Goal: Transaction & Acquisition: Download file/media

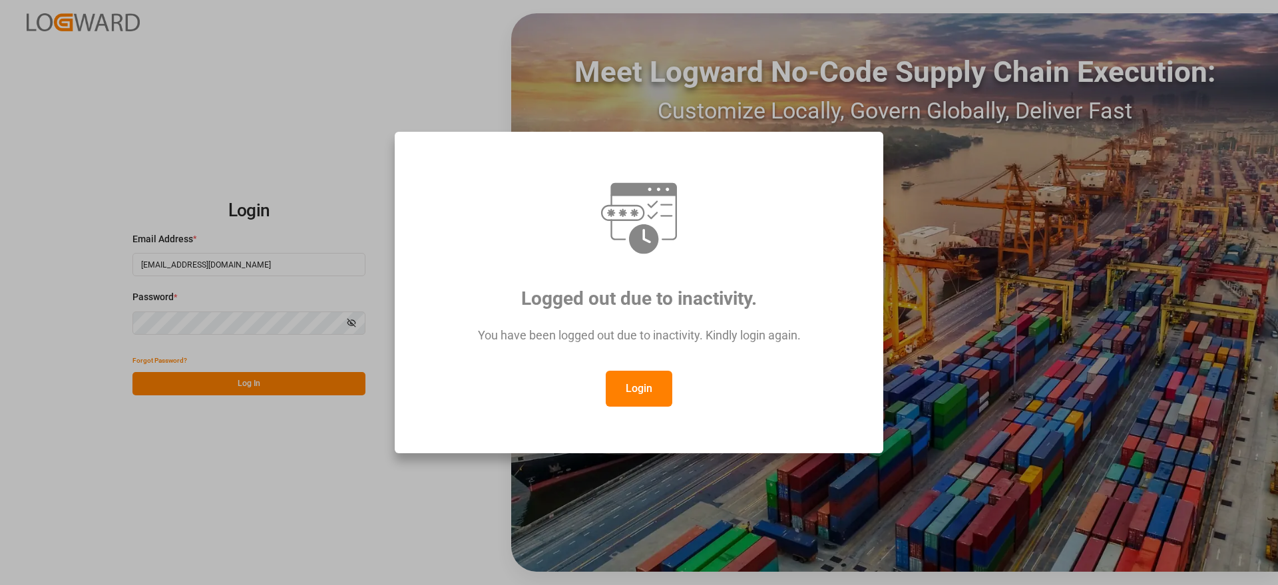
click at [646, 398] on button "Login" at bounding box center [639, 389] width 67 height 36
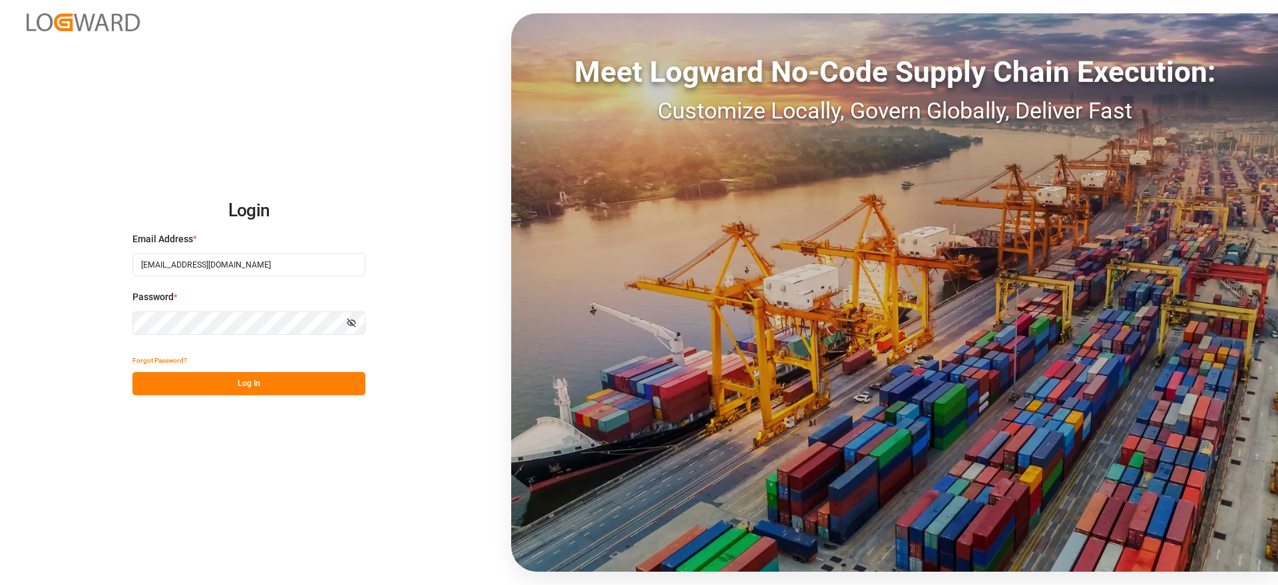
click at [1271, 224] on div "Meet Logward No-Code Supply Chain Execution: Customize Locally, Govern Globally…" at bounding box center [894, 292] width 767 height 559
click at [271, 384] on button "Log In" at bounding box center [249, 383] width 233 height 23
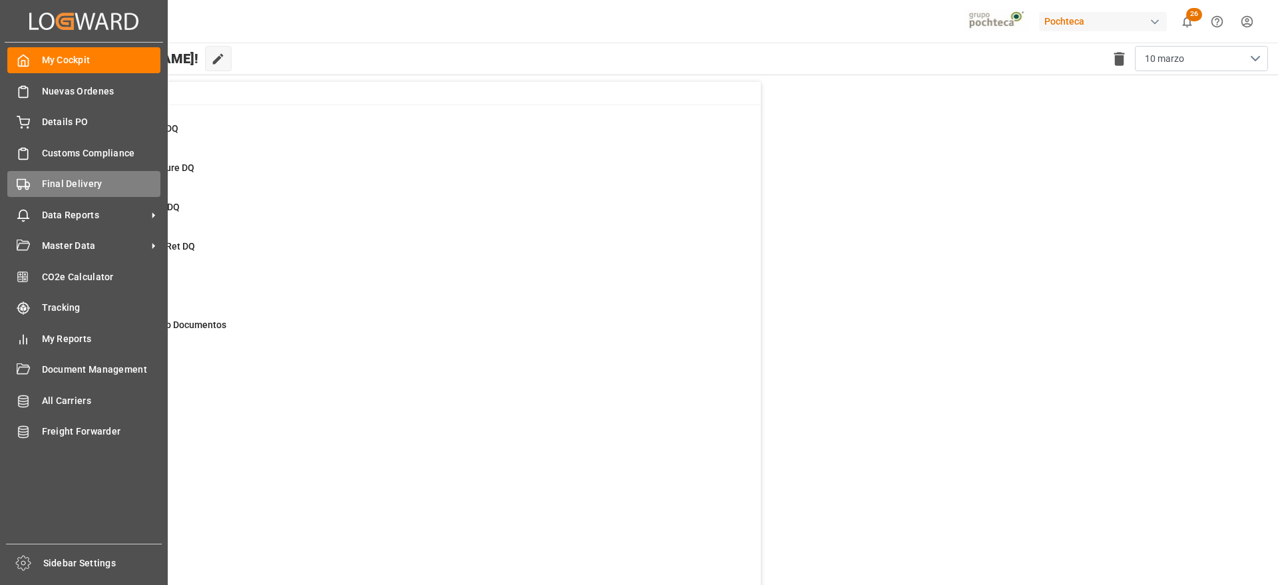
click at [78, 181] on span "Final Delivery" at bounding box center [101, 184] width 119 height 14
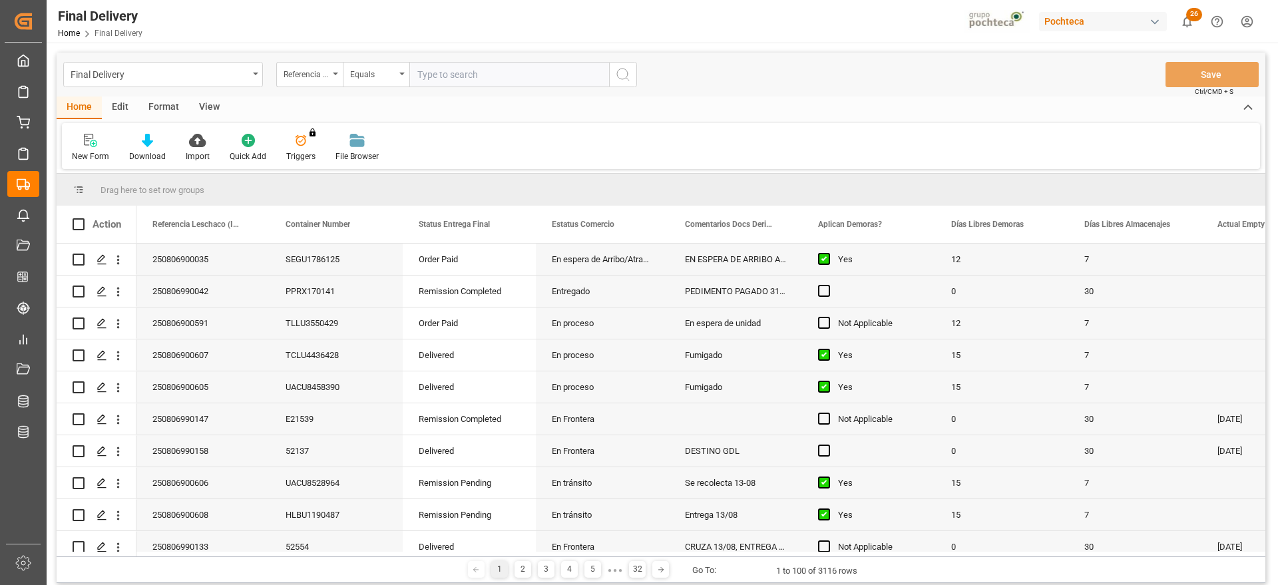
click at [435, 77] on input "text" at bounding box center [510, 74] width 200 height 25
click at [443, 72] on input "text" at bounding box center [510, 74] width 200 height 25
click at [219, 99] on div "View" at bounding box center [209, 108] width 41 height 23
click at [144, 142] on icon at bounding box center [150, 140] width 13 height 13
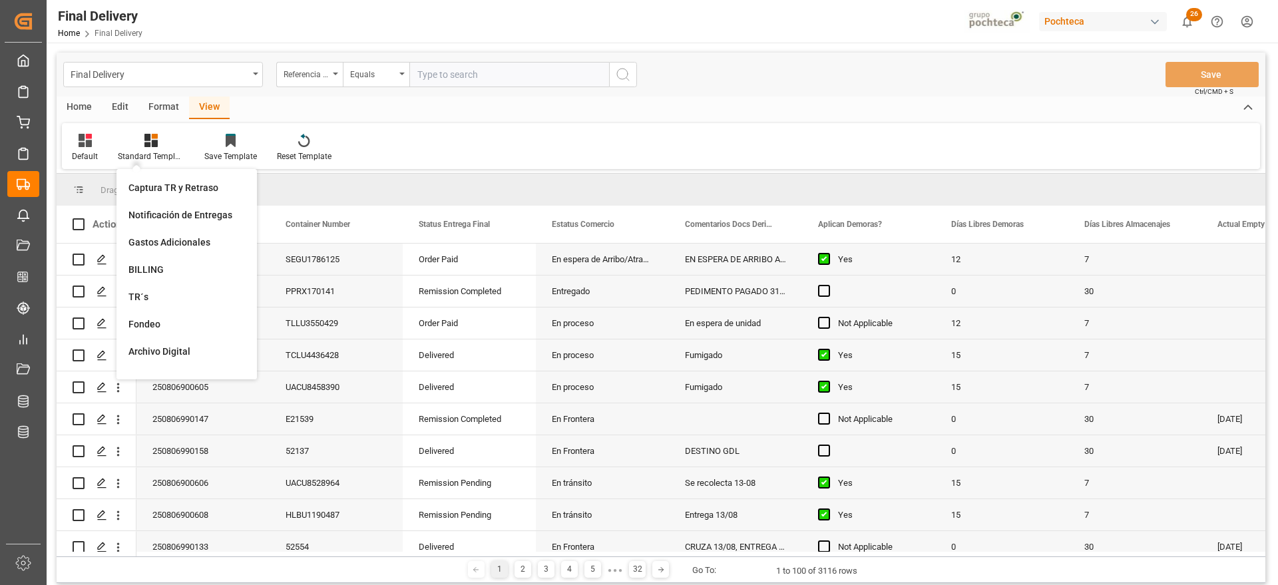
click at [182, 206] on div "Notificación de Entregas" at bounding box center [187, 215] width 130 height 27
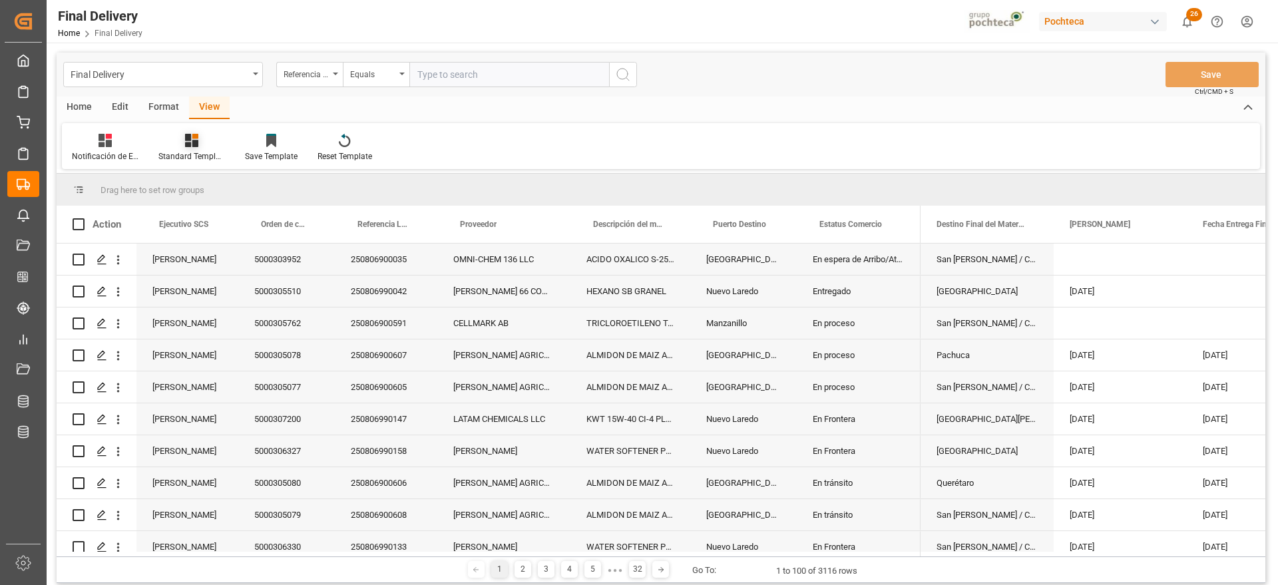
click at [187, 146] on icon at bounding box center [191, 140] width 13 height 13
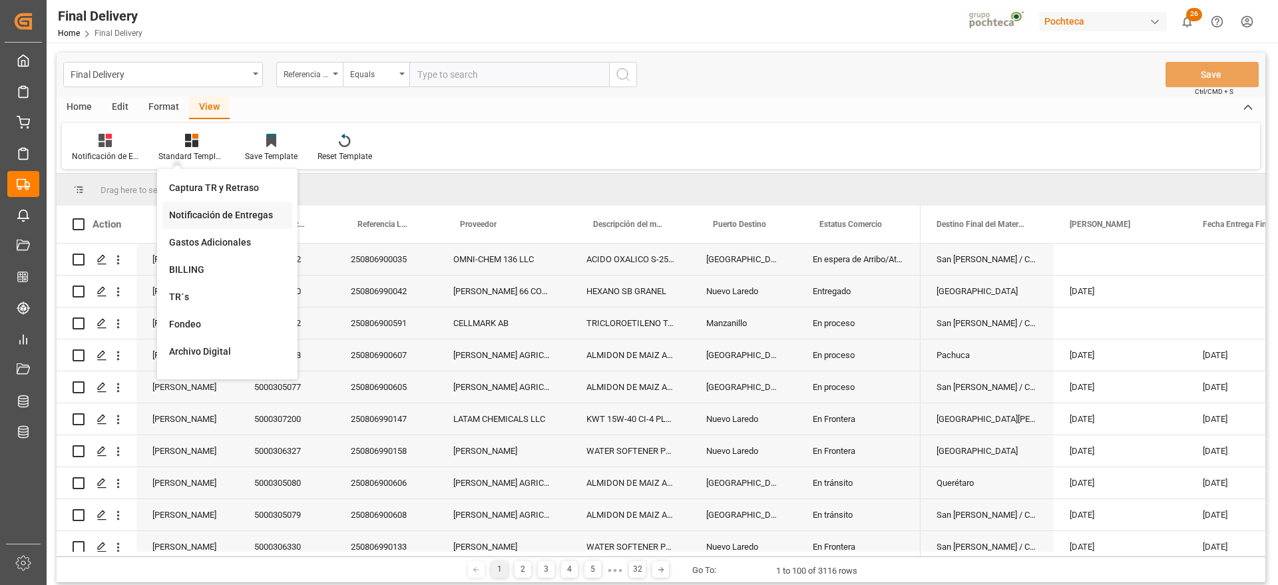
click at [242, 223] on div "Notificación de Entregas" at bounding box center [227, 215] width 130 height 27
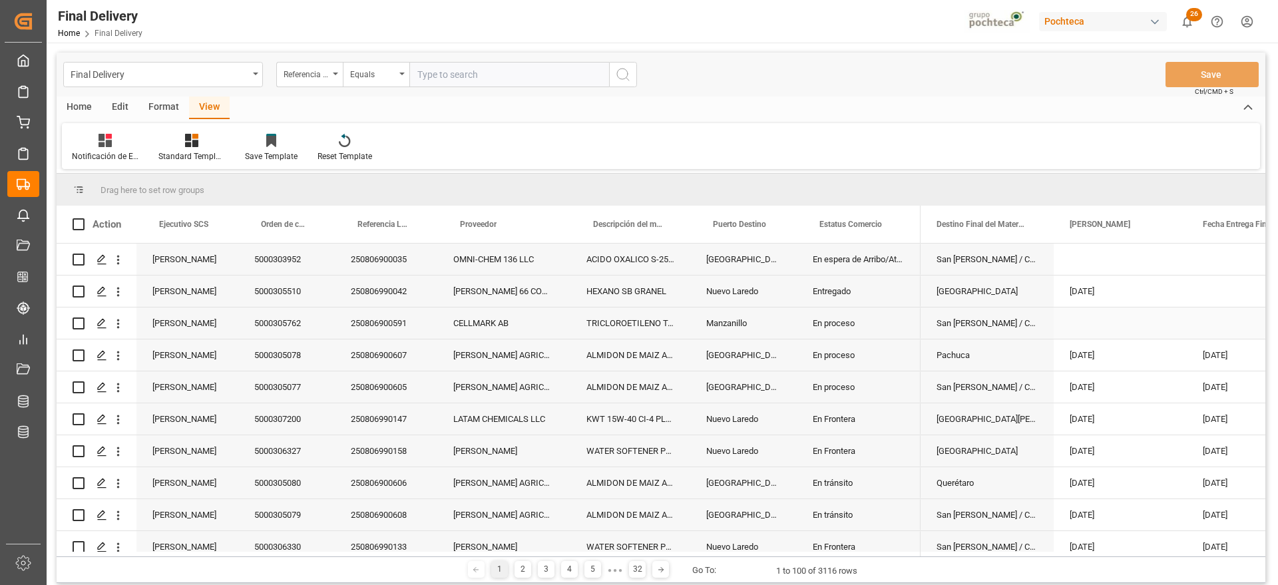
click at [1182, 288] on div "[DATE]" at bounding box center [1120, 291] width 133 height 31
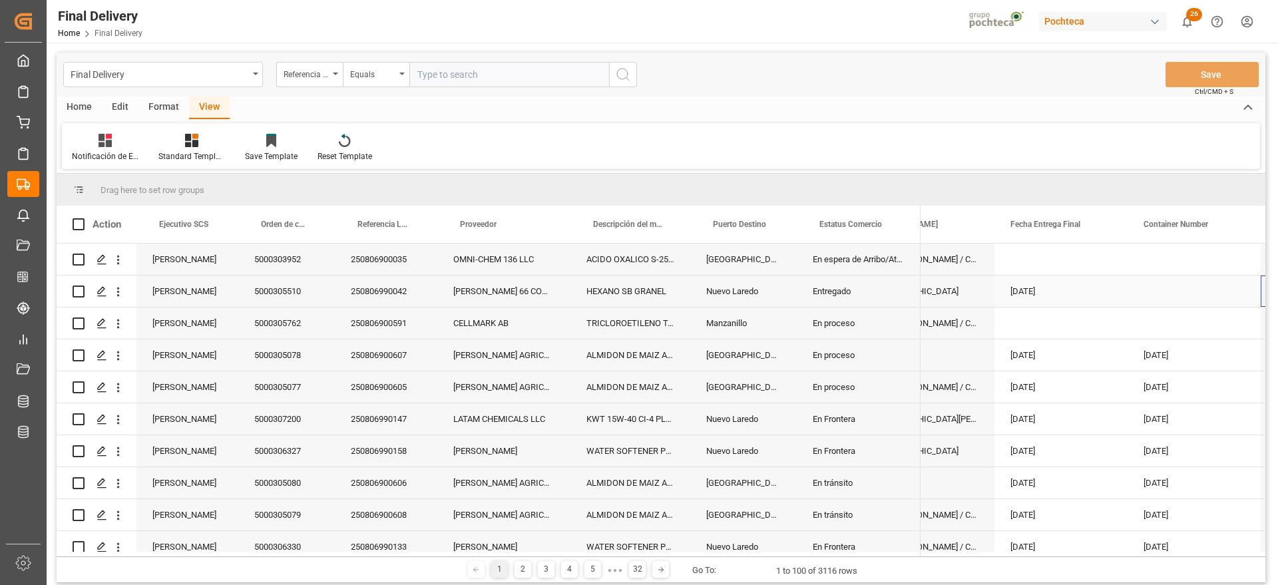
scroll to position [0, 192]
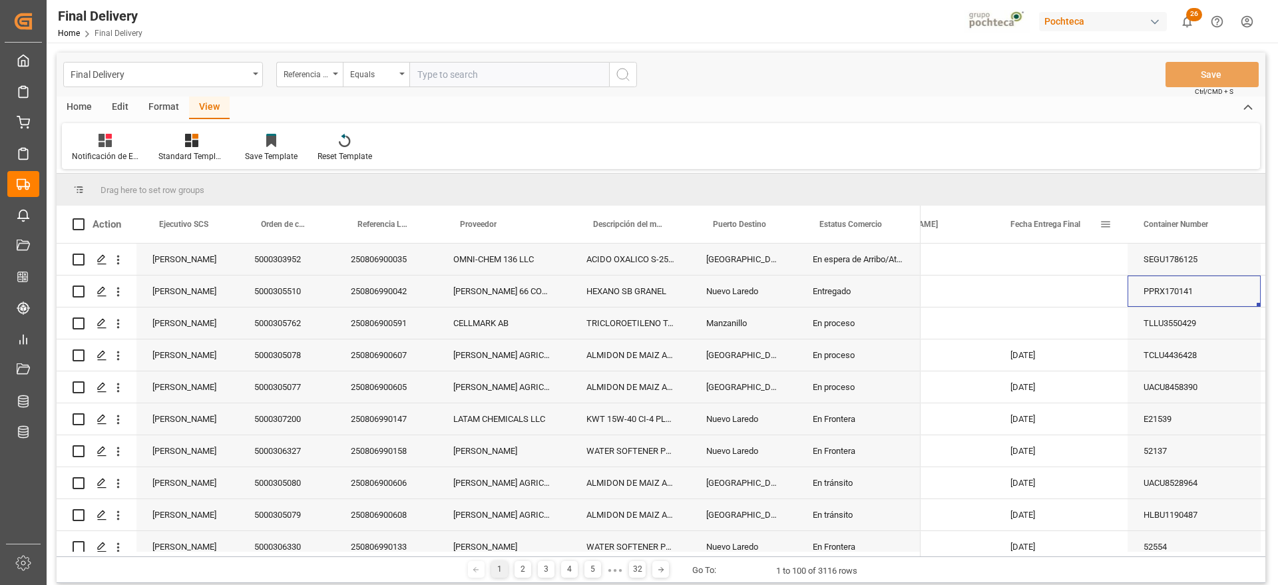
click at [1101, 225] on span at bounding box center [1106, 224] width 12 height 12
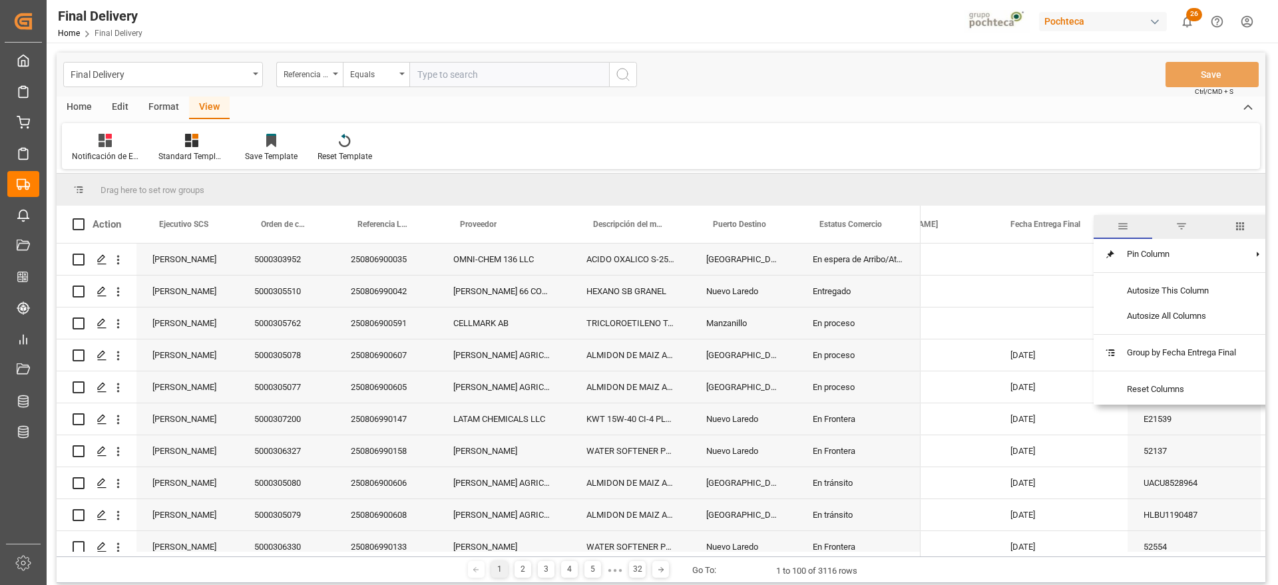
click at [1187, 221] on span "filter" at bounding box center [1182, 226] width 12 height 12
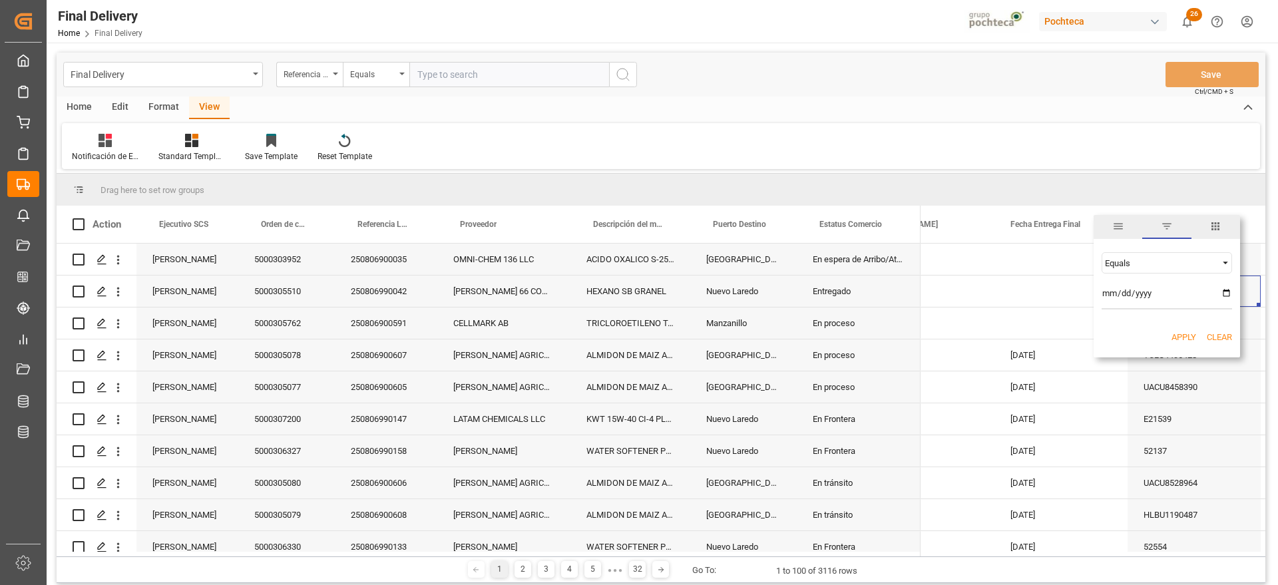
click at [1232, 288] on input "date" at bounding box center [1167, 296] width 131 height 27
click at [1224, 290] on input "date" at bounding box center [1167, 296] width 131 height 27
type input "[DATE]"
click at [1172, 340] on button "Apply" at bounding box center [1184, 337] width 25 height 13
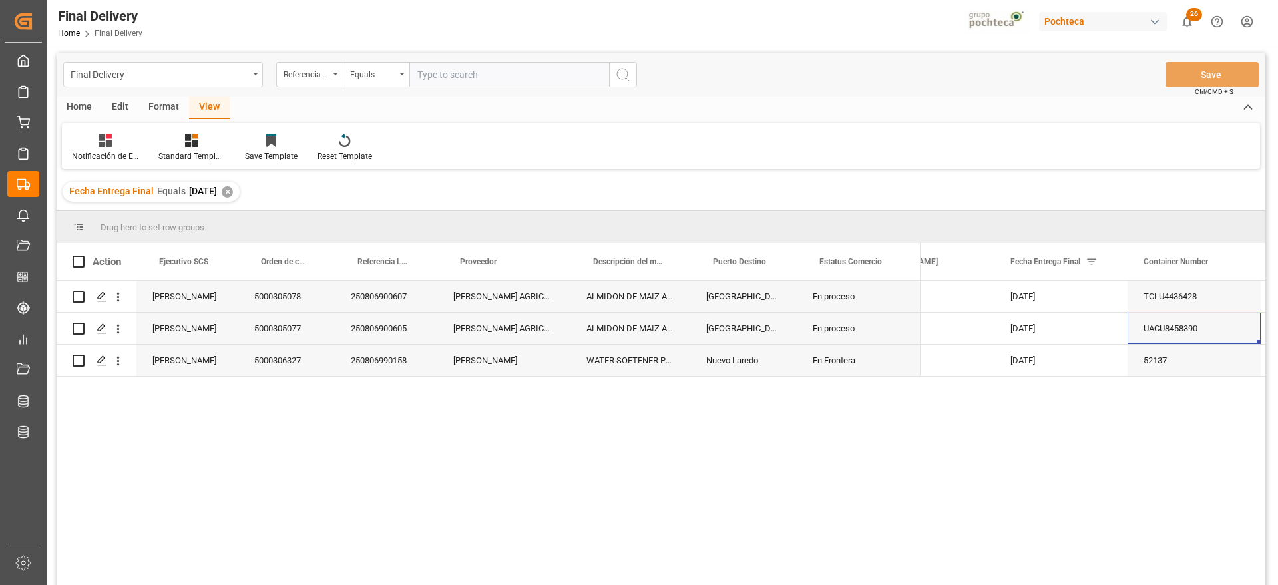
click at [121, 102] on div "Edit" at bounding box center [120, 108] width 37 height 23
click at [81, 101] on div "Home" at bounding box center [79, 108] width 45 height 23
click at [142, 143] on icon at bounding box center [147, 140] width 11 height 13
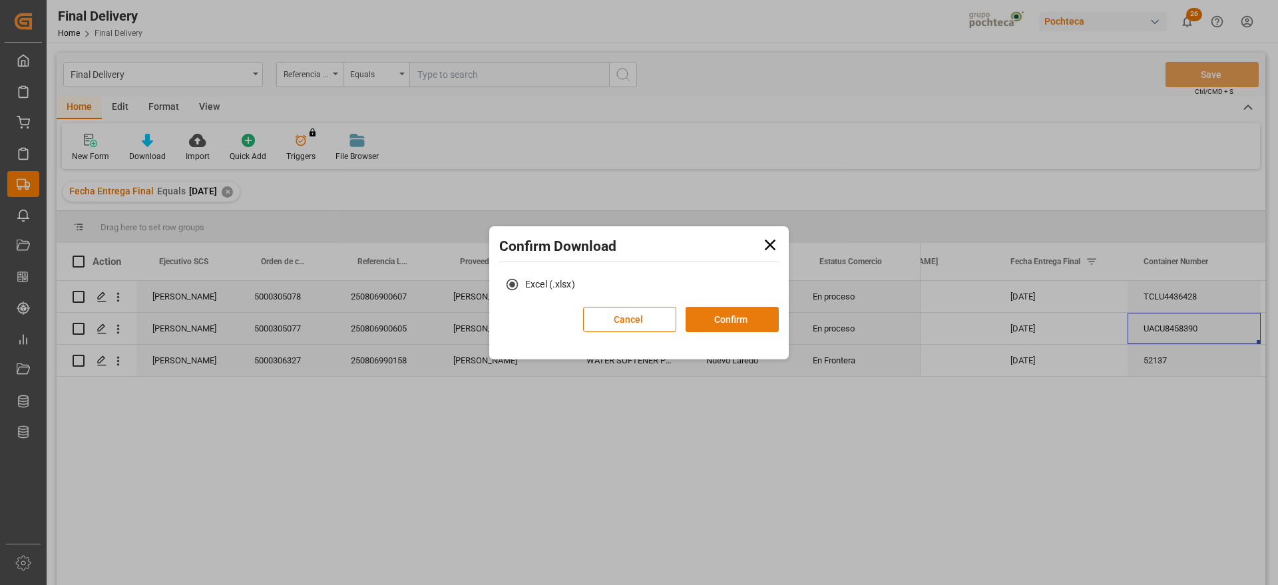
click at [714, 308] on button "Confirm" at bounding box center [732, 319] width 93 height 25
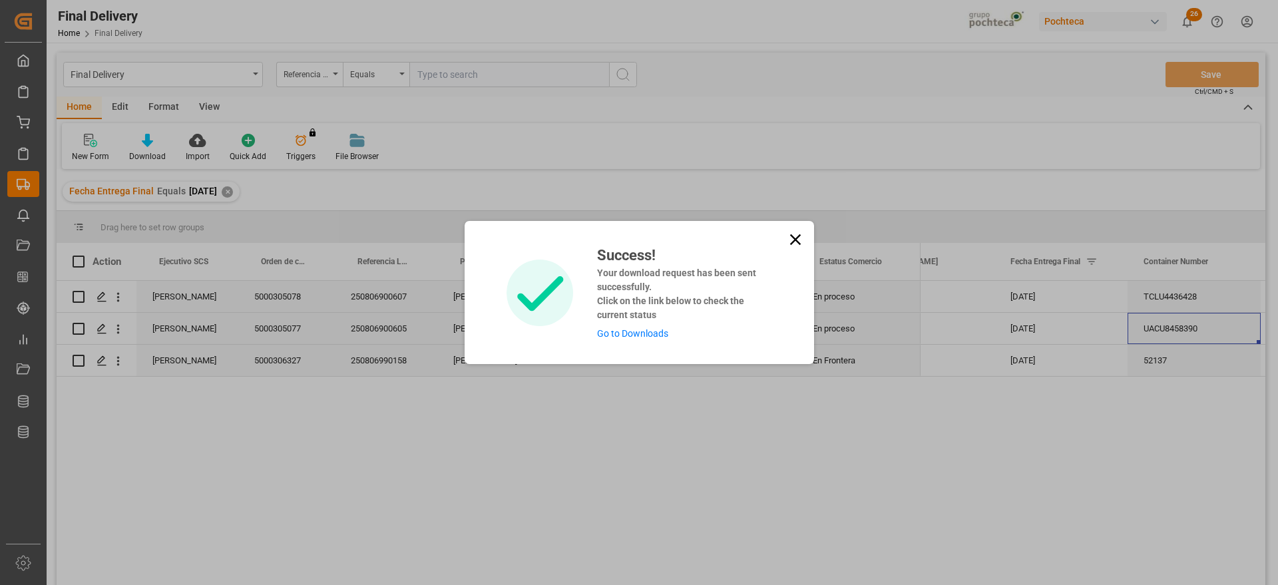
click at [647, 332] on link "Go to Downloads" at bounding box center [632, 333] width 71 height 11
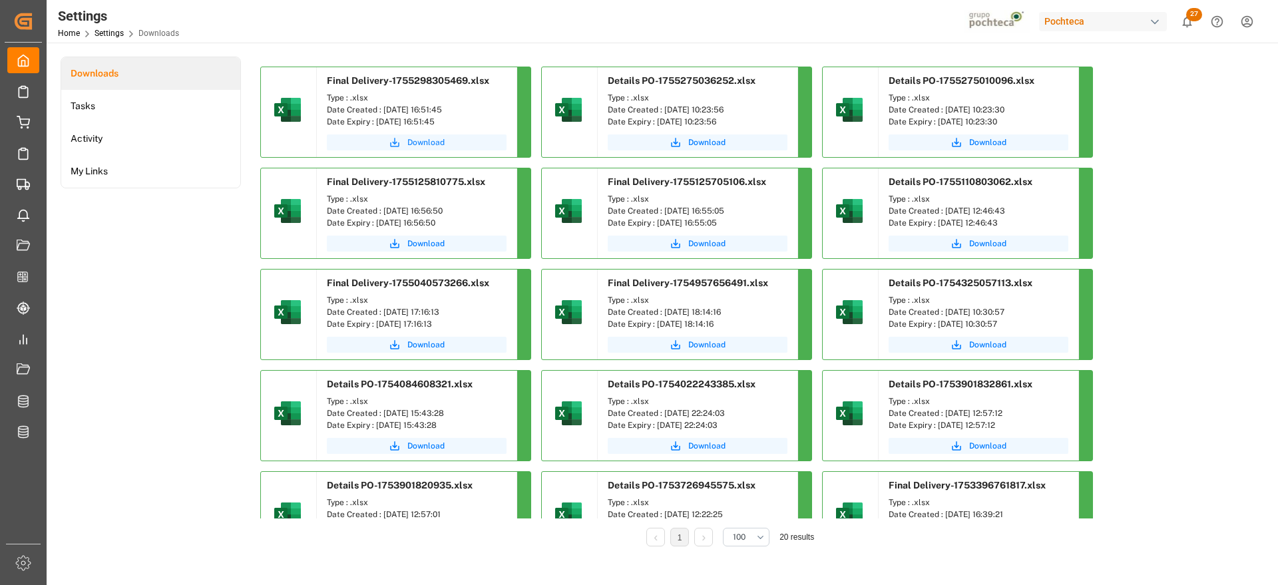
click at [425, 137] on span "Download" at bounding box center [426, 143] width 37 height 12
